Goal: Navigation & Orientation: Find specific page/section

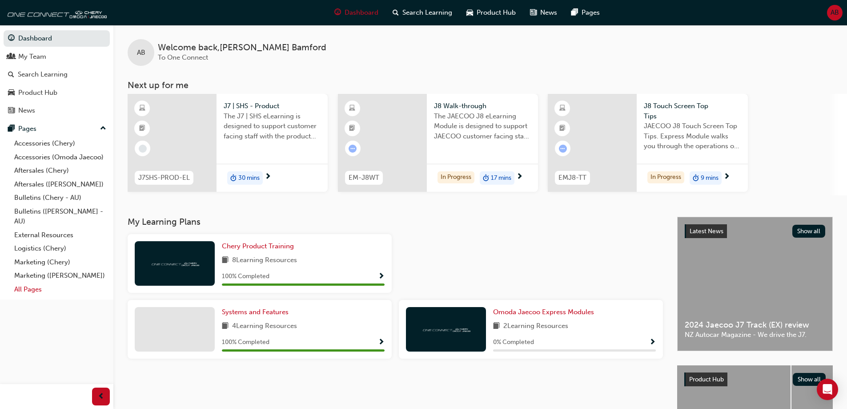
click at [27, 289] on link "All Pages" at bounding box center [60, 289] width 99 height 14
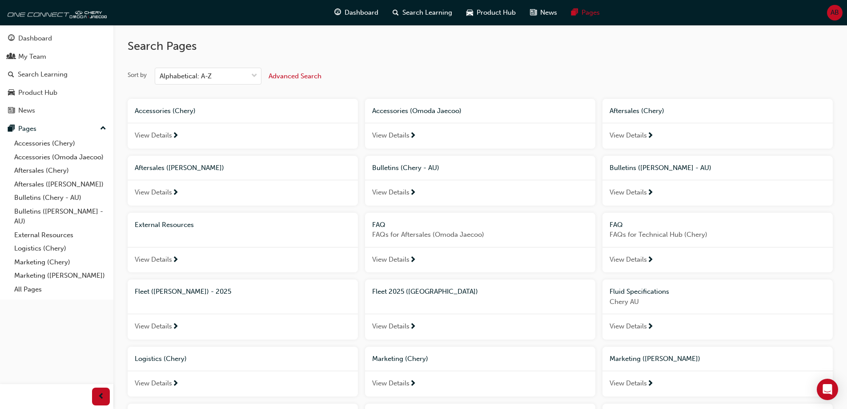
click at [161, 329] on span "View Details" at bounding box center [153, 326] width 37 height 10
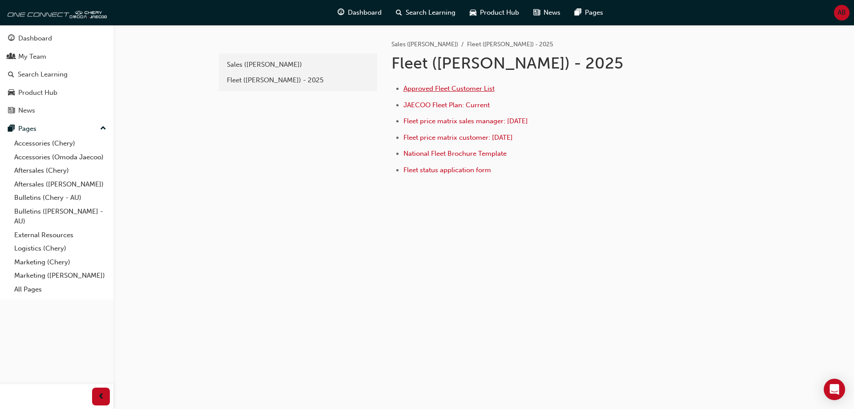
click at [449, 92] on span "Approved Fleet Customer List" at bounding box center [448, 88] width 91 height 8
